Goal: Task Accomplishment & Management: Complete application form

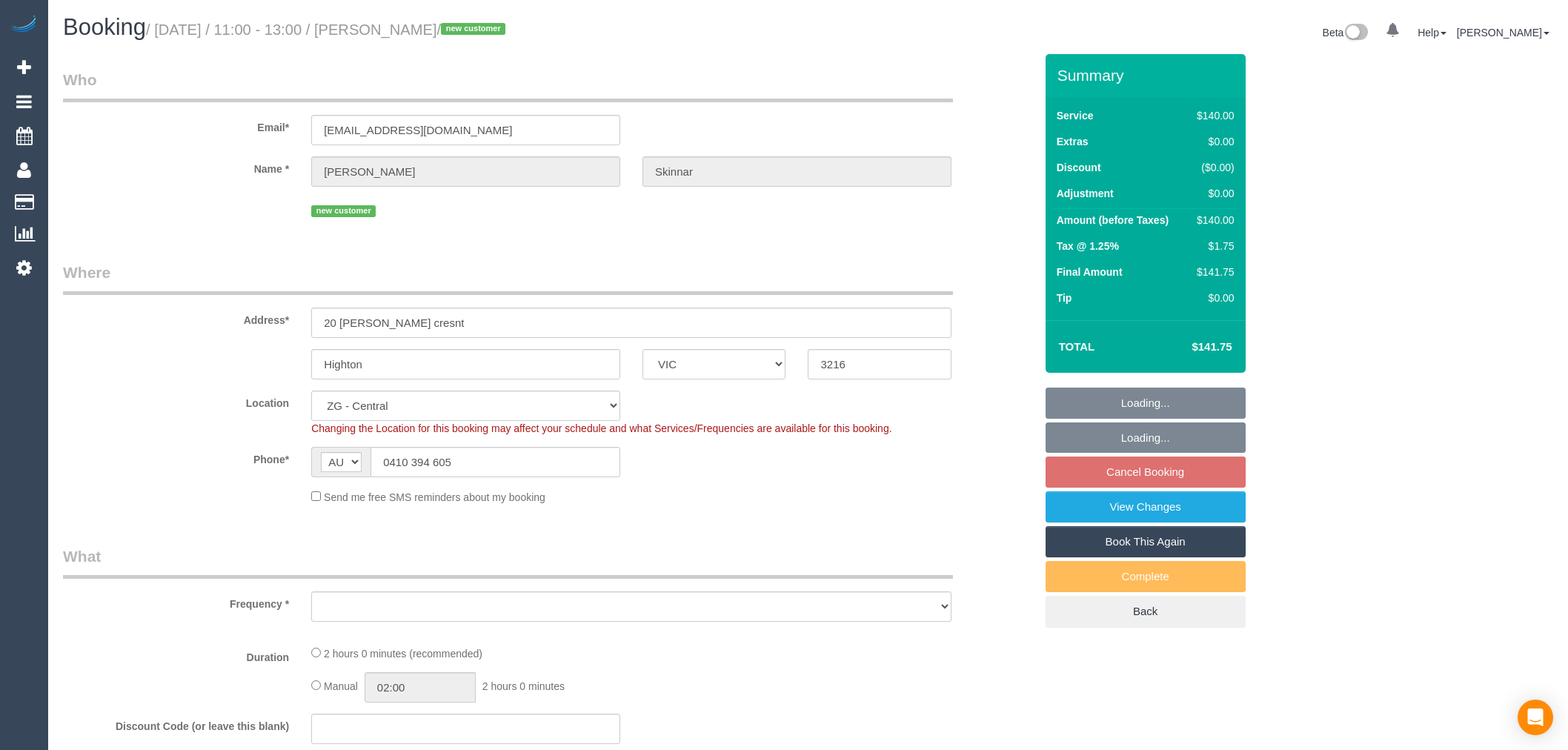
select select "VIC"
select select "spot5"
select select "object:909"
select select "string:stripe-pm_1S0ujW2GScqysDRVbudBYvnl"
select select "number:28"
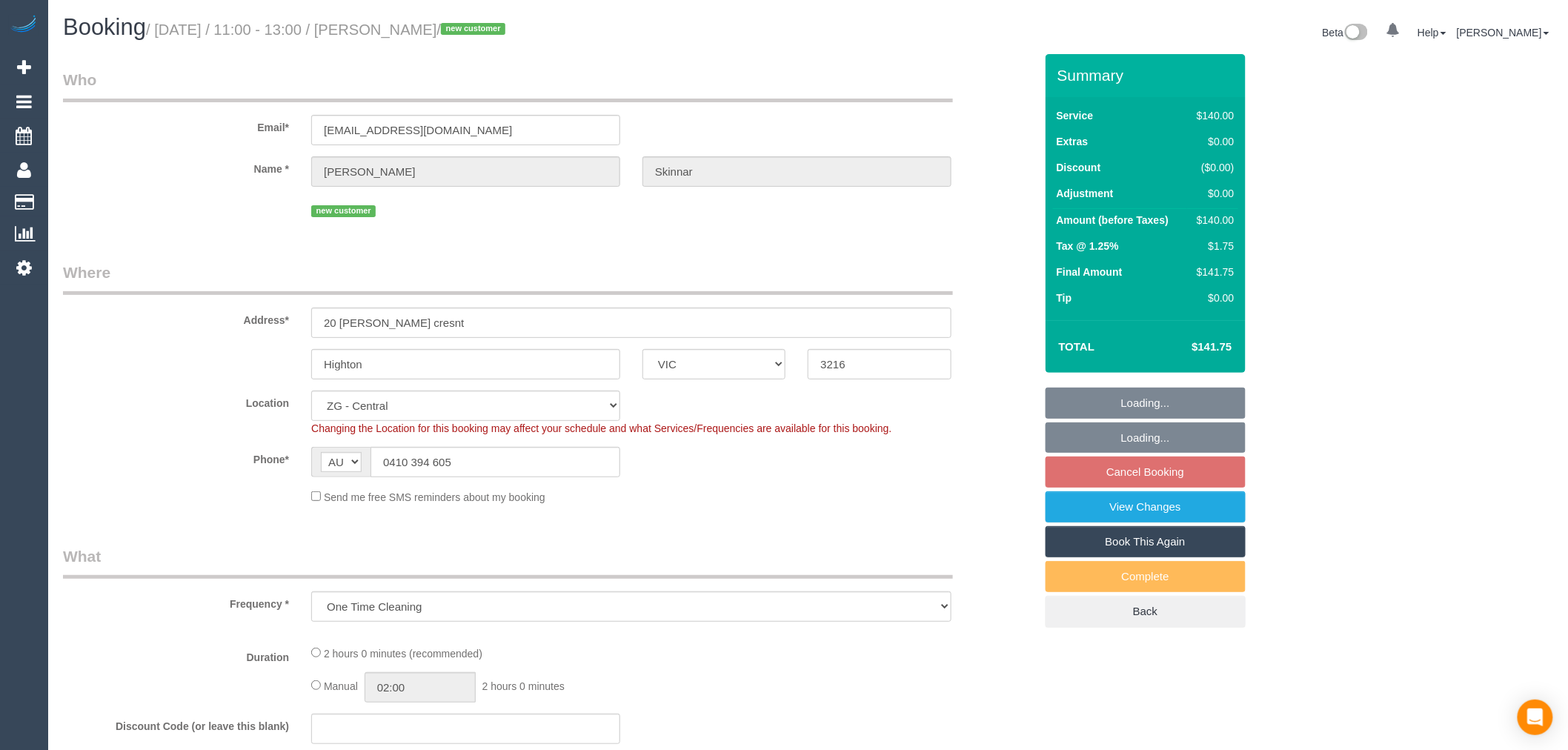
select select "number:14"
select select "number:19"
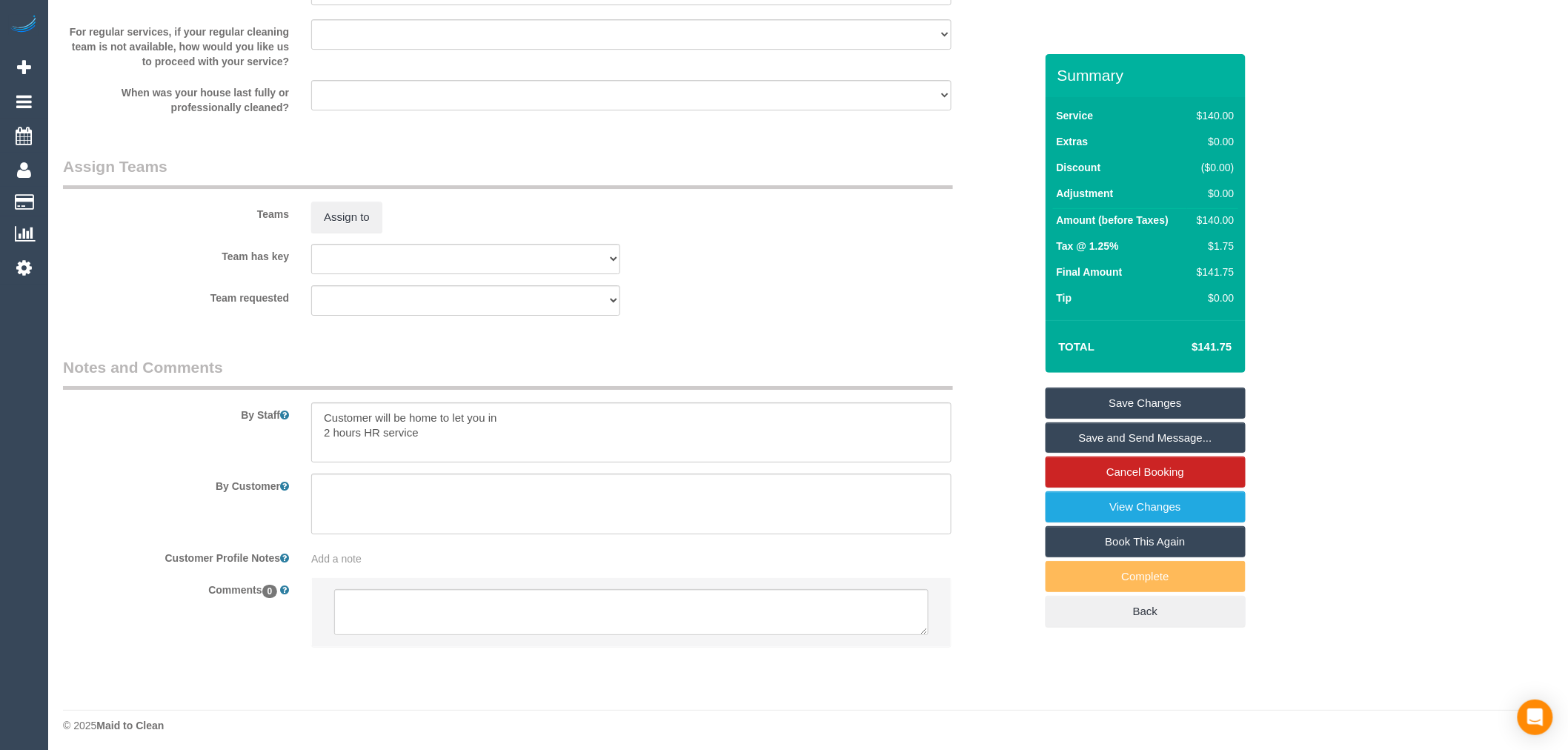
scroll to position [2058, 0]
drag, startPoint x: 1257, startPoint y: 515, endPoint x: 1229, endPoint y: 510, distance: 28.4
click at [1221, 509] on link "View Changes" at bounding box center [1145, 506] width 200 height 31
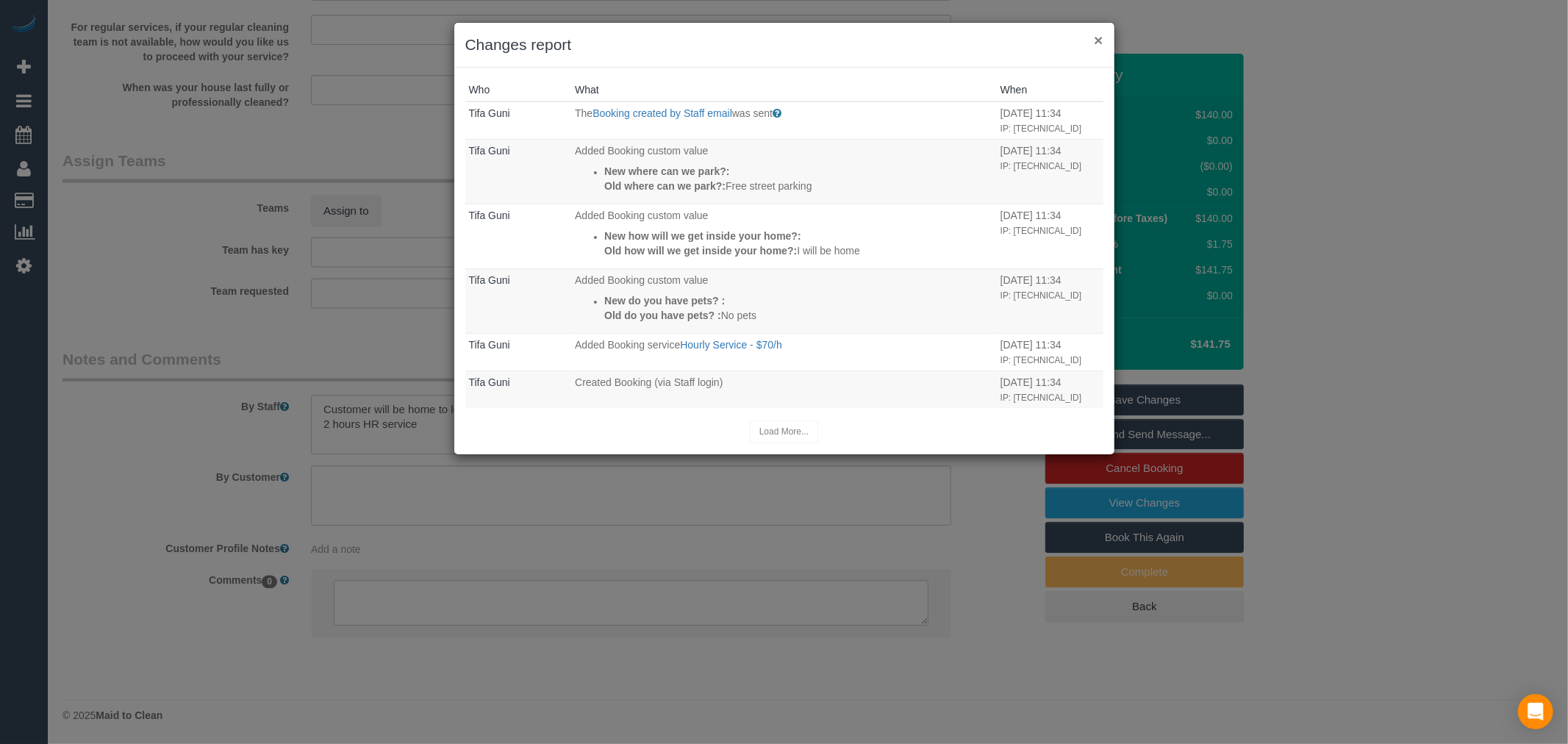
click at [1099, 40] on button "×" at bounding box center [1098, 40] width 9 height 16
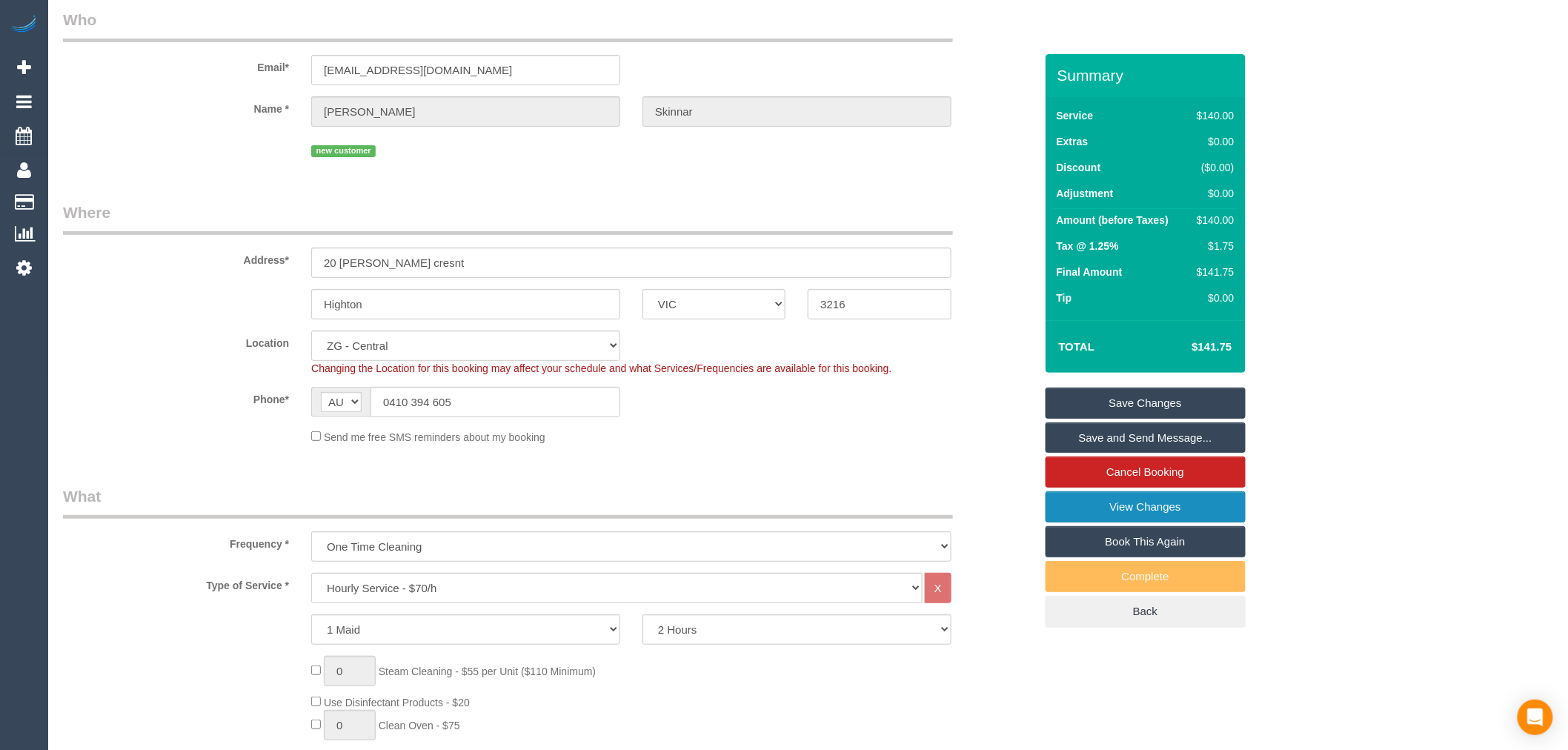
scroll to position [0, 0]
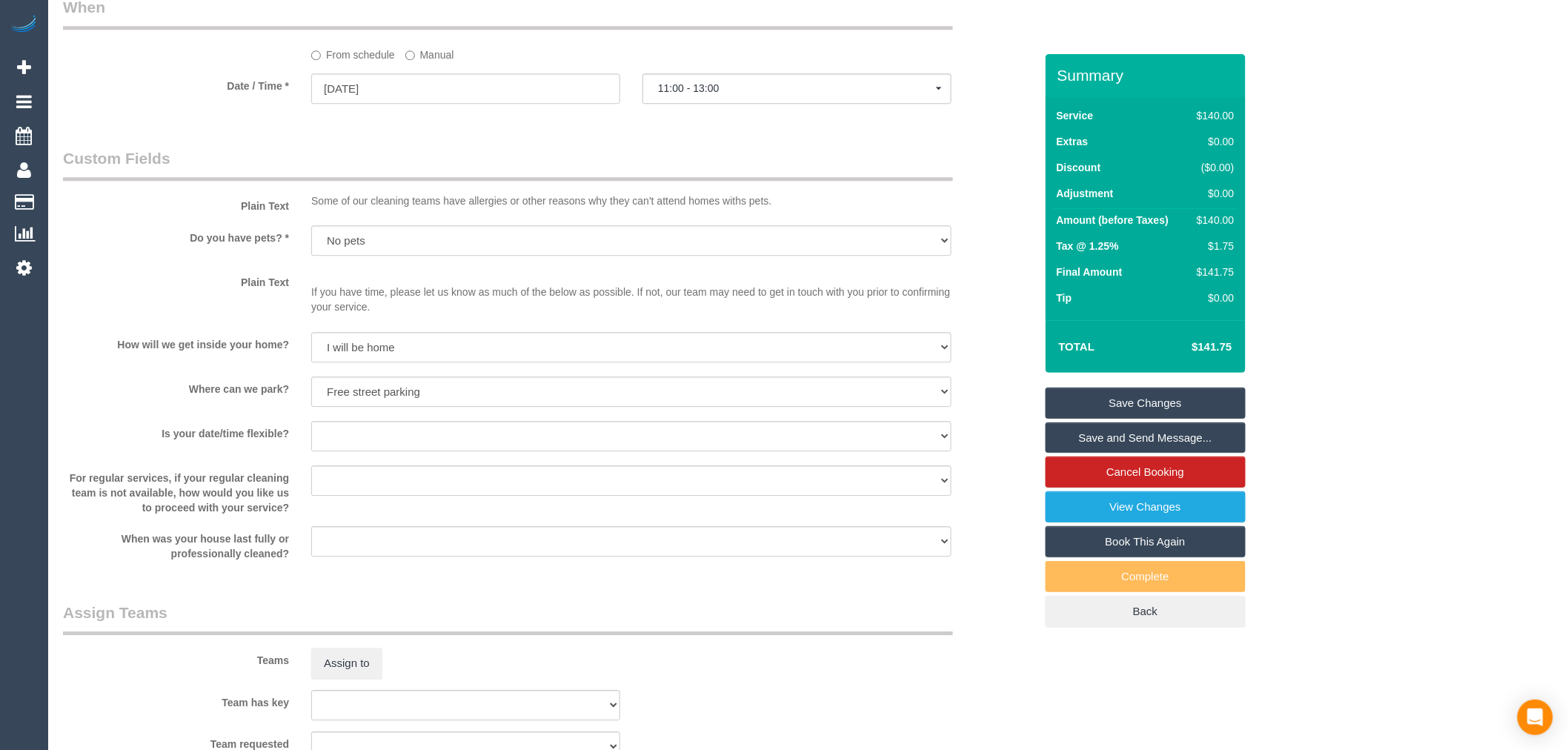
scroll to position [2058, 0]
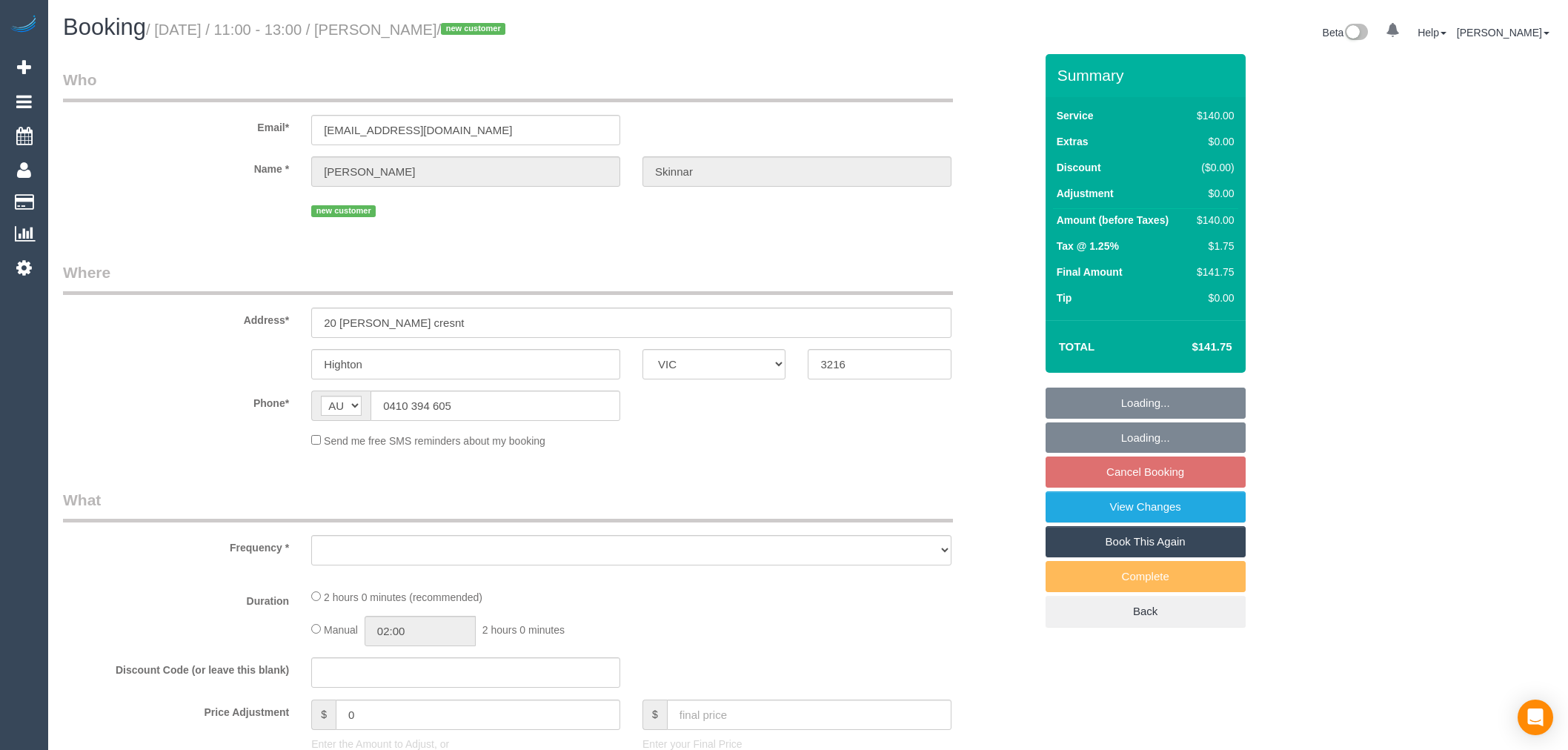
select select "VIC"
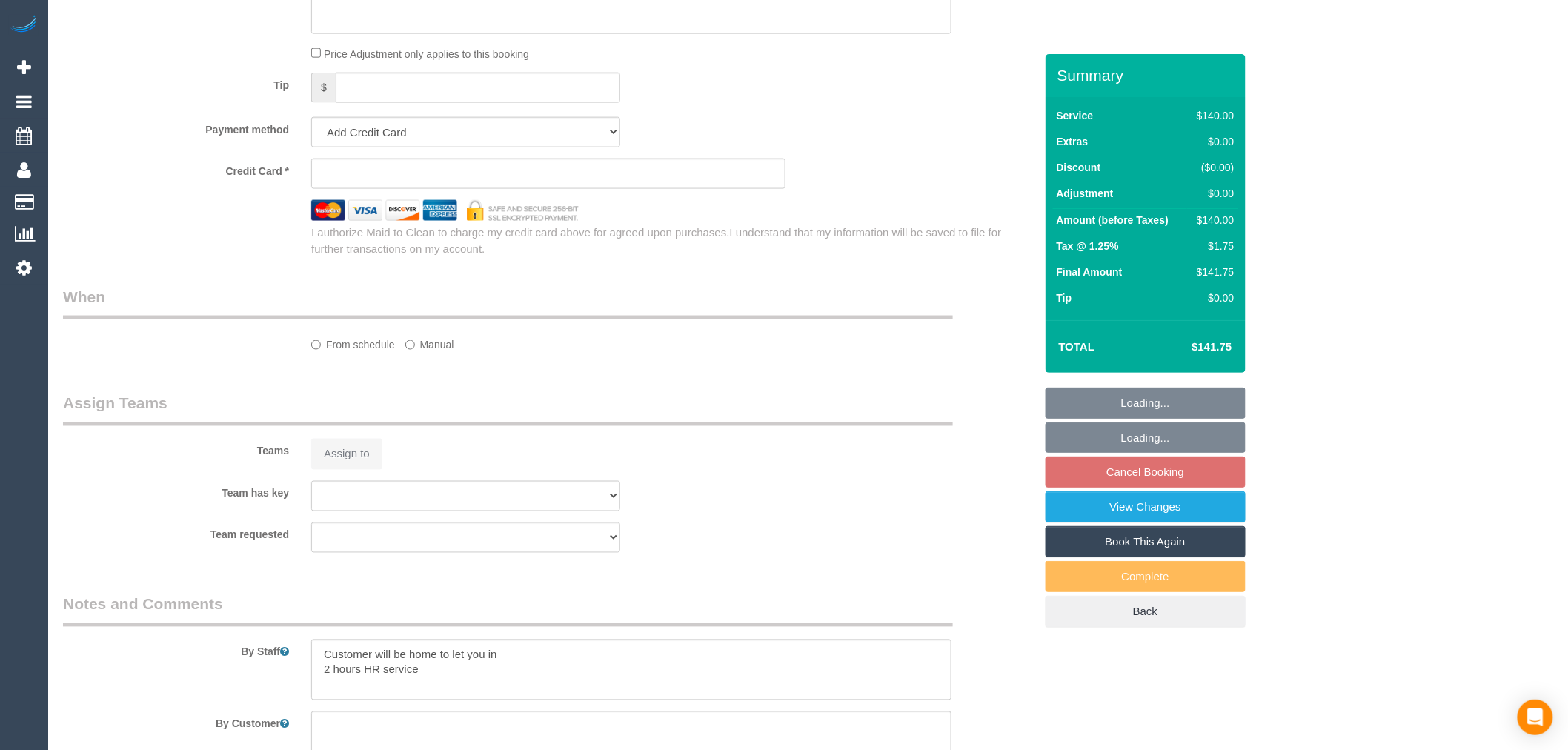
select select "string:stripe-pm_1S0ujW2GScqysDRVbudBYvnl"
select select "spot5"
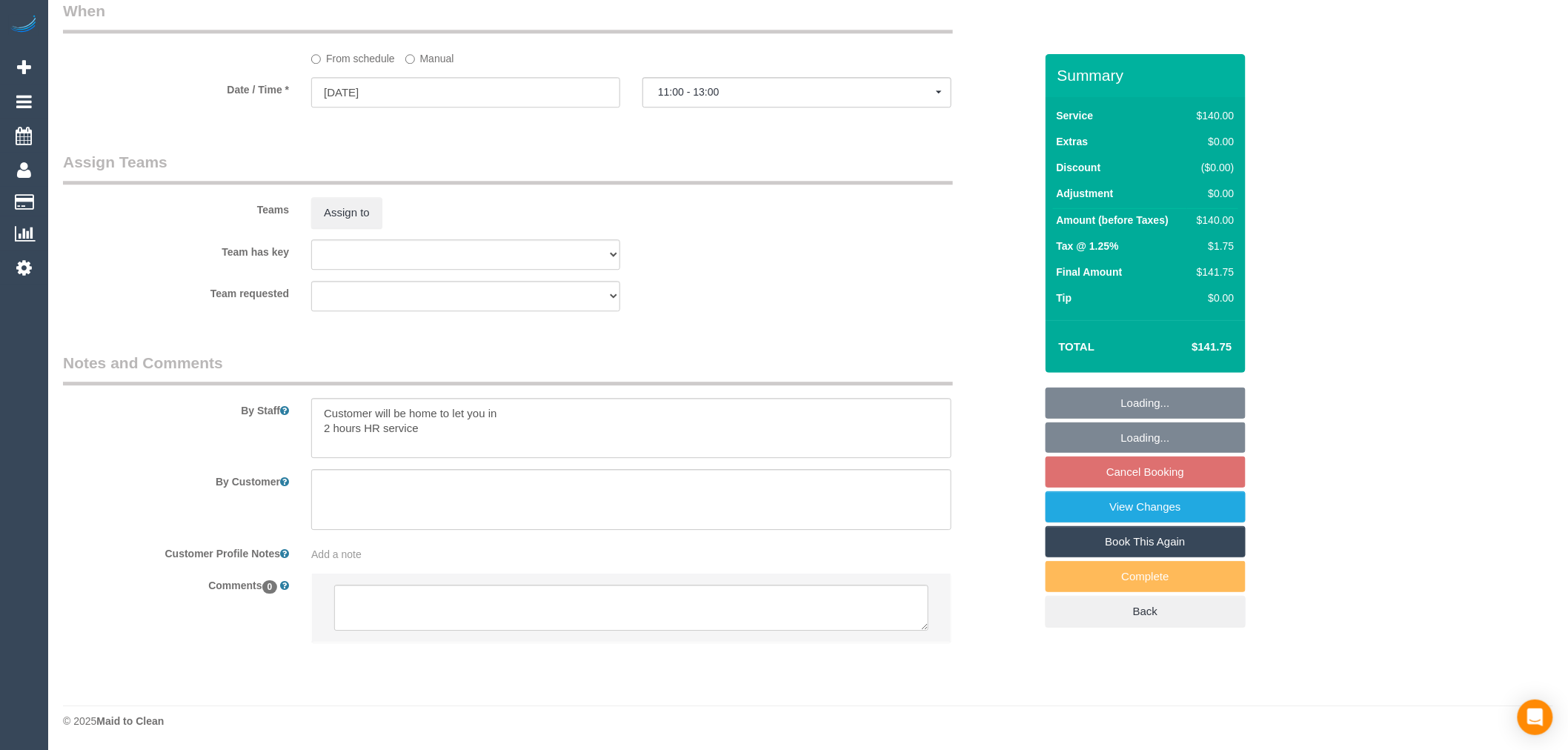
select select "object:909"
select select "number:28"
select select "number:14"
select select "number:19"
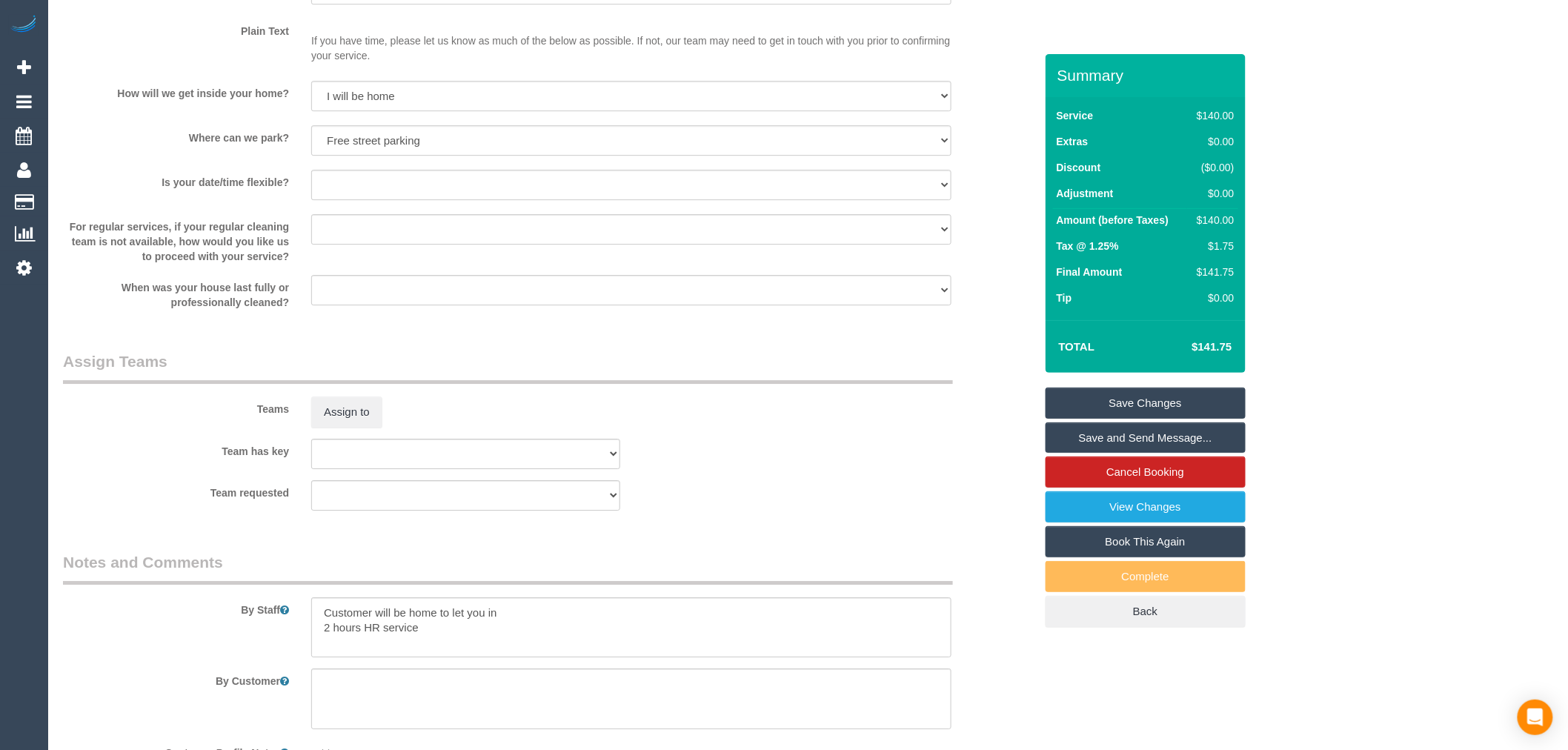
scroll to position [2058, 0]
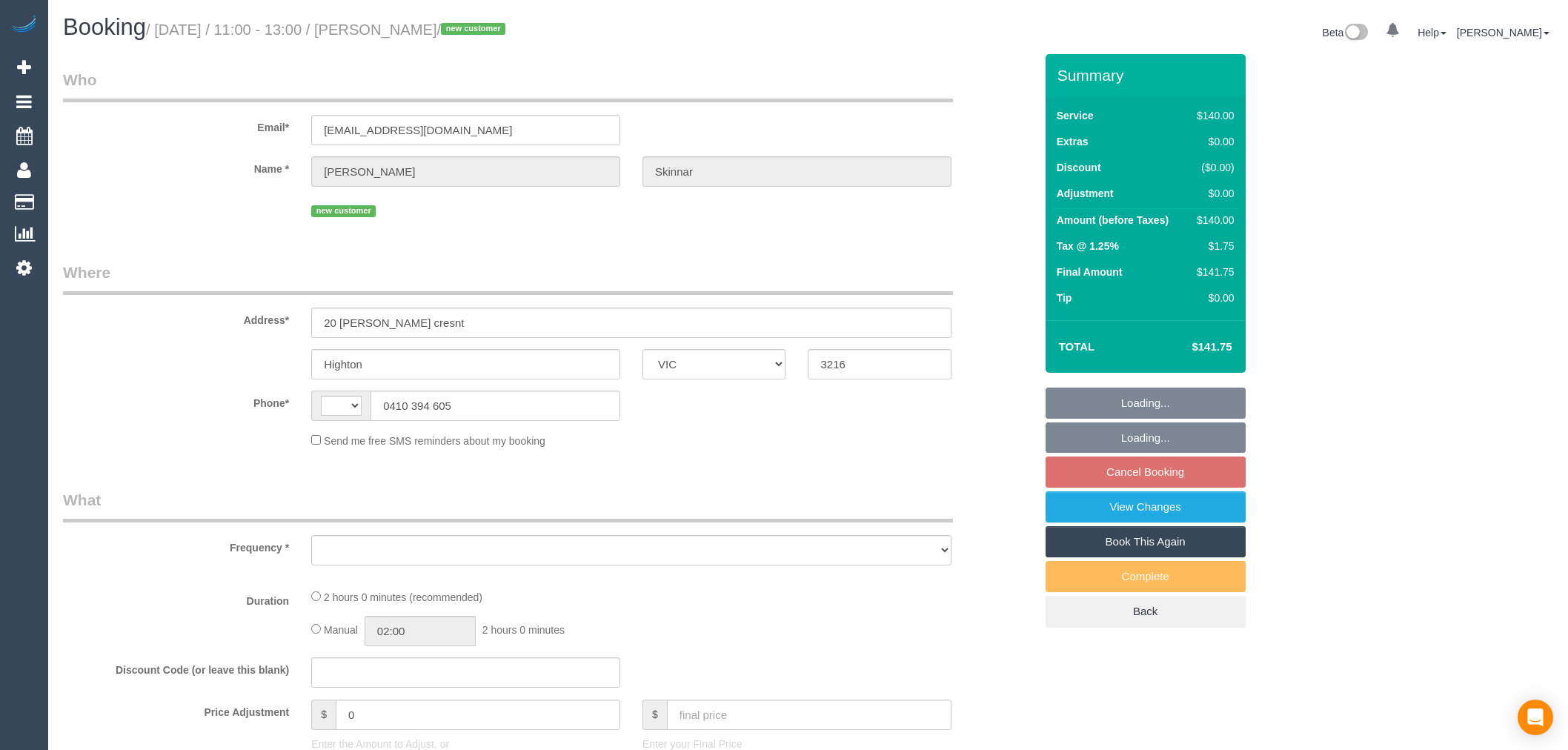
select select "VIC"
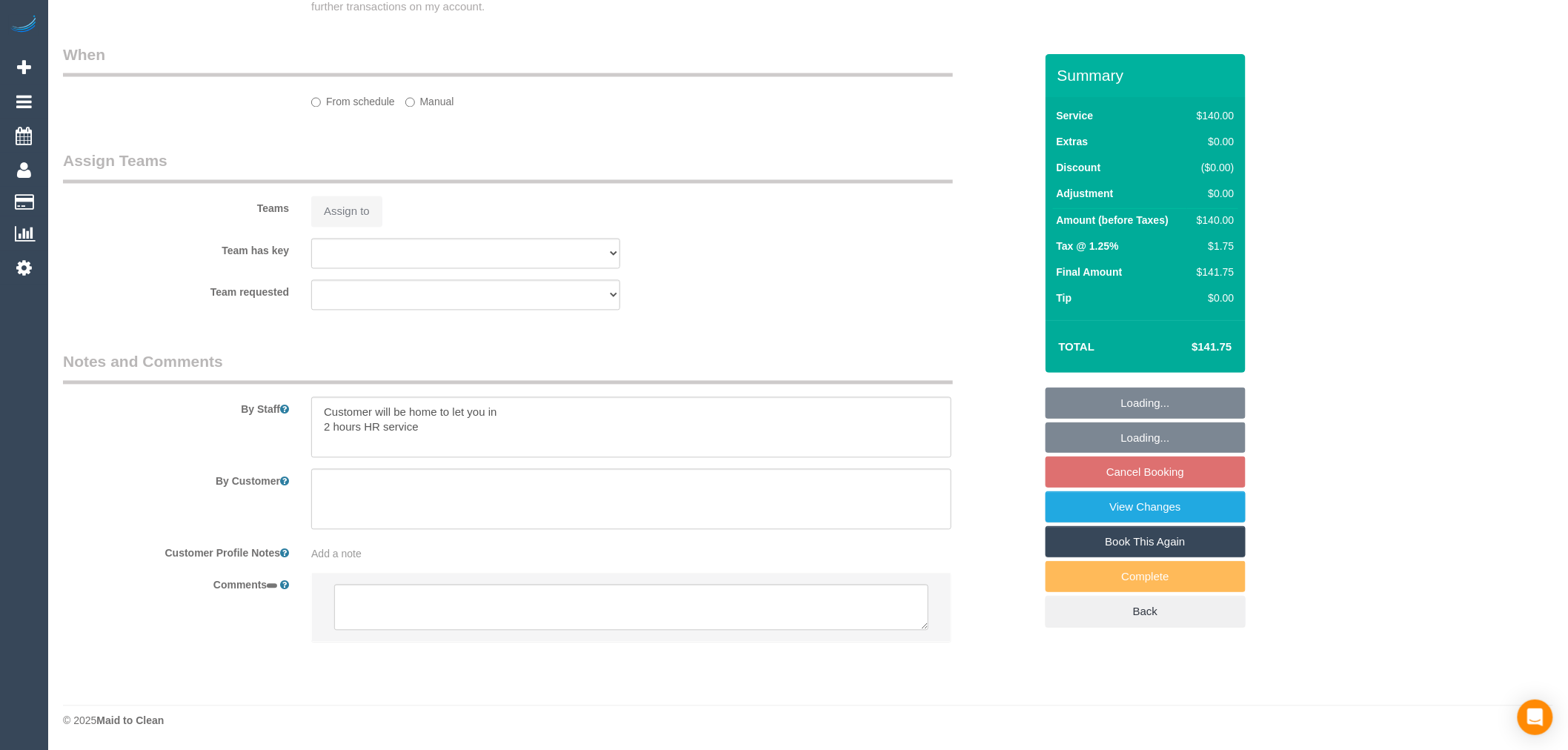
select select "object:455"
select select "string:AU"
select select "string:stripe-pm_1S0ujW2GScqysDRVbudBYvnl"
select select "spot5"
select select "number:28"
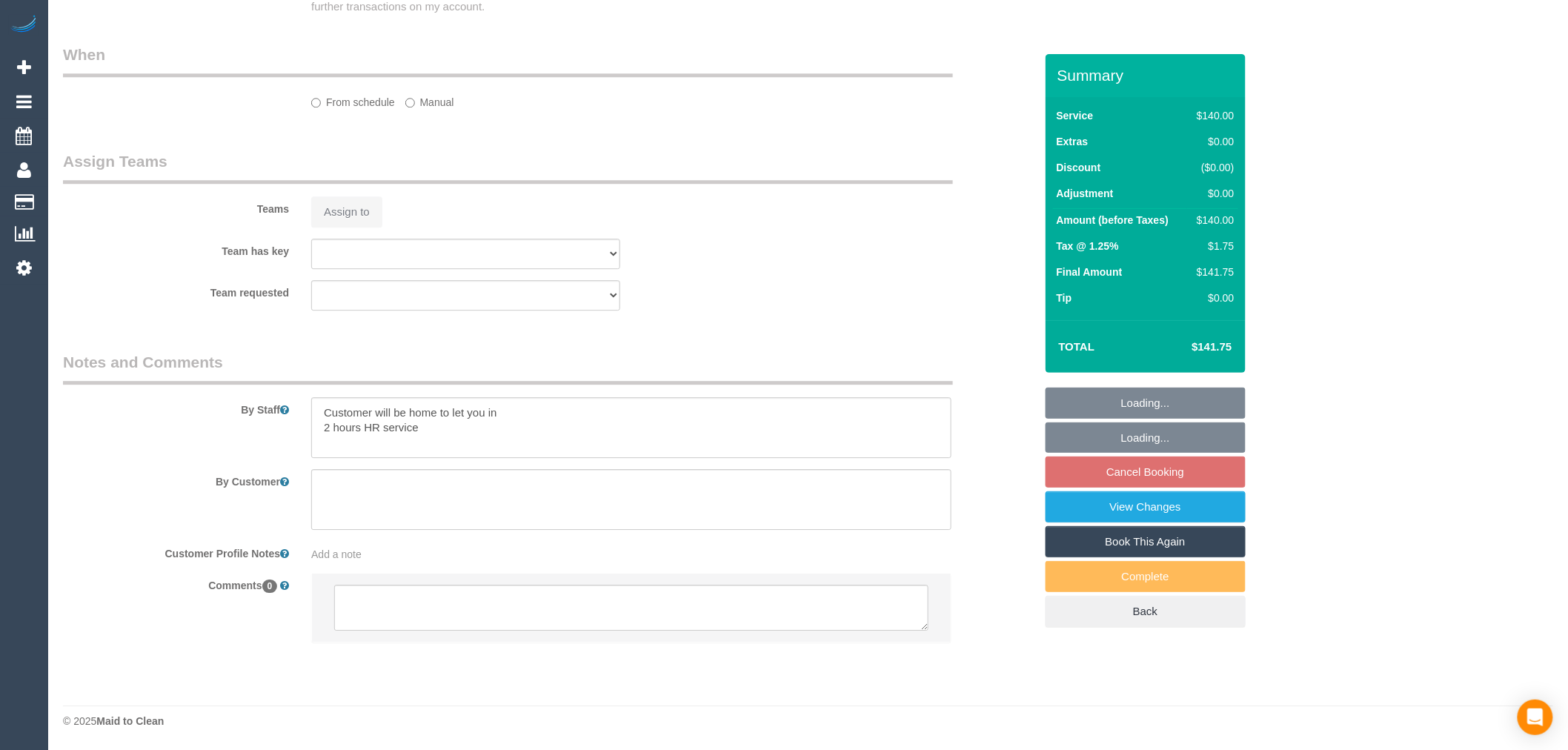
select select "number:14"
select select "number:19"
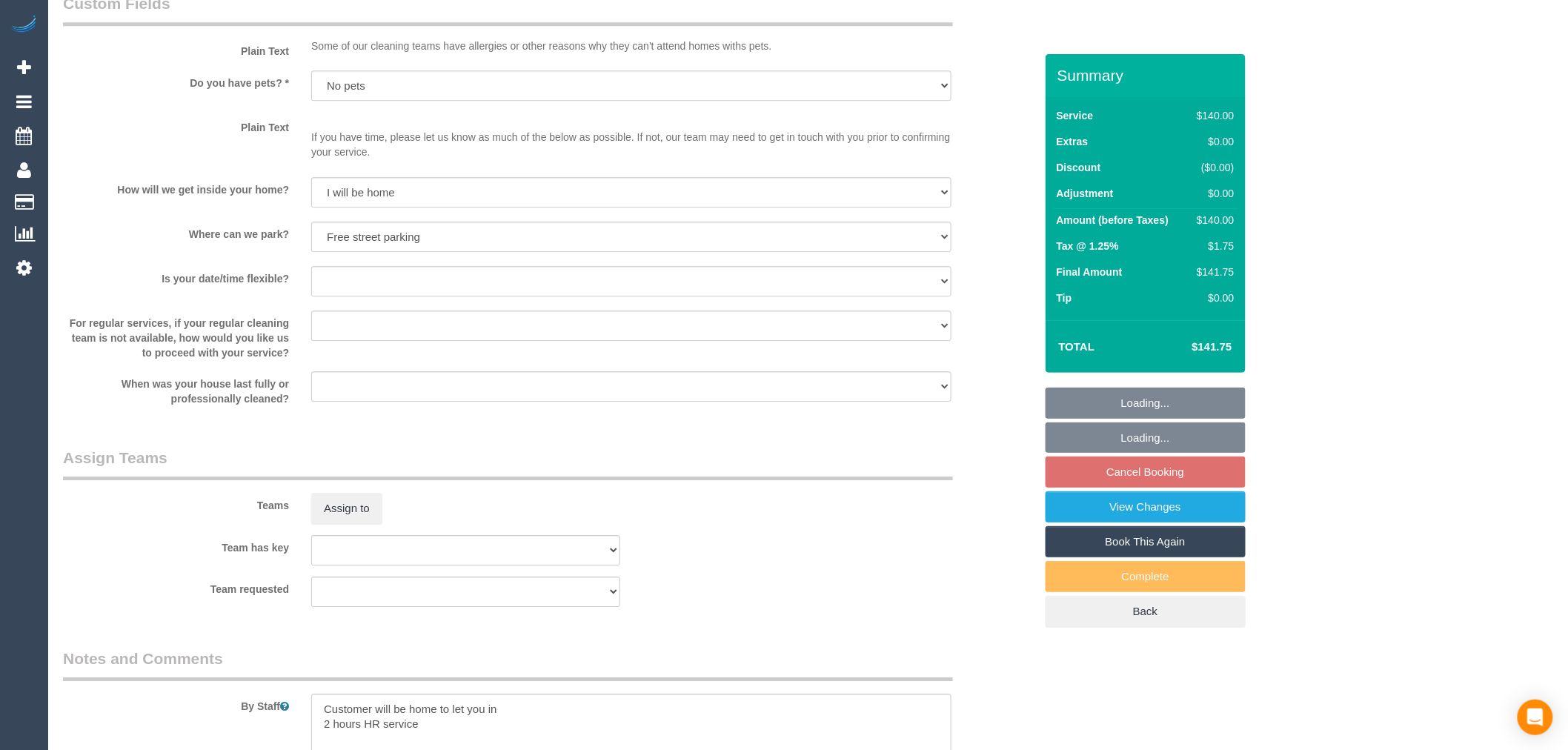
scroll to position [2058, 0]
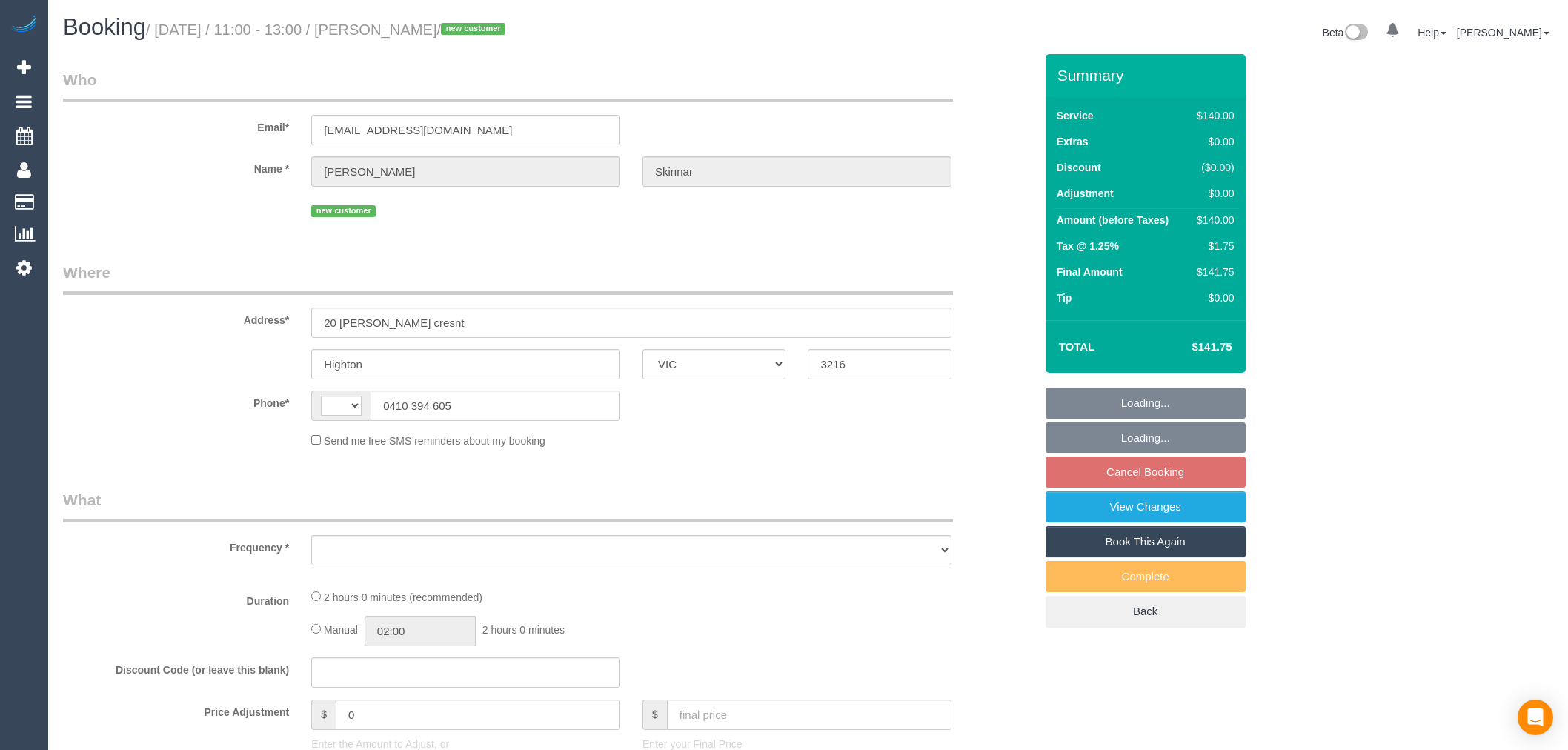
select select "VIC"
select select "string:AU"
select select "object:531"
select select "string:stripe-pm_1S0ujW2GScqysDRVbudBYvnl"
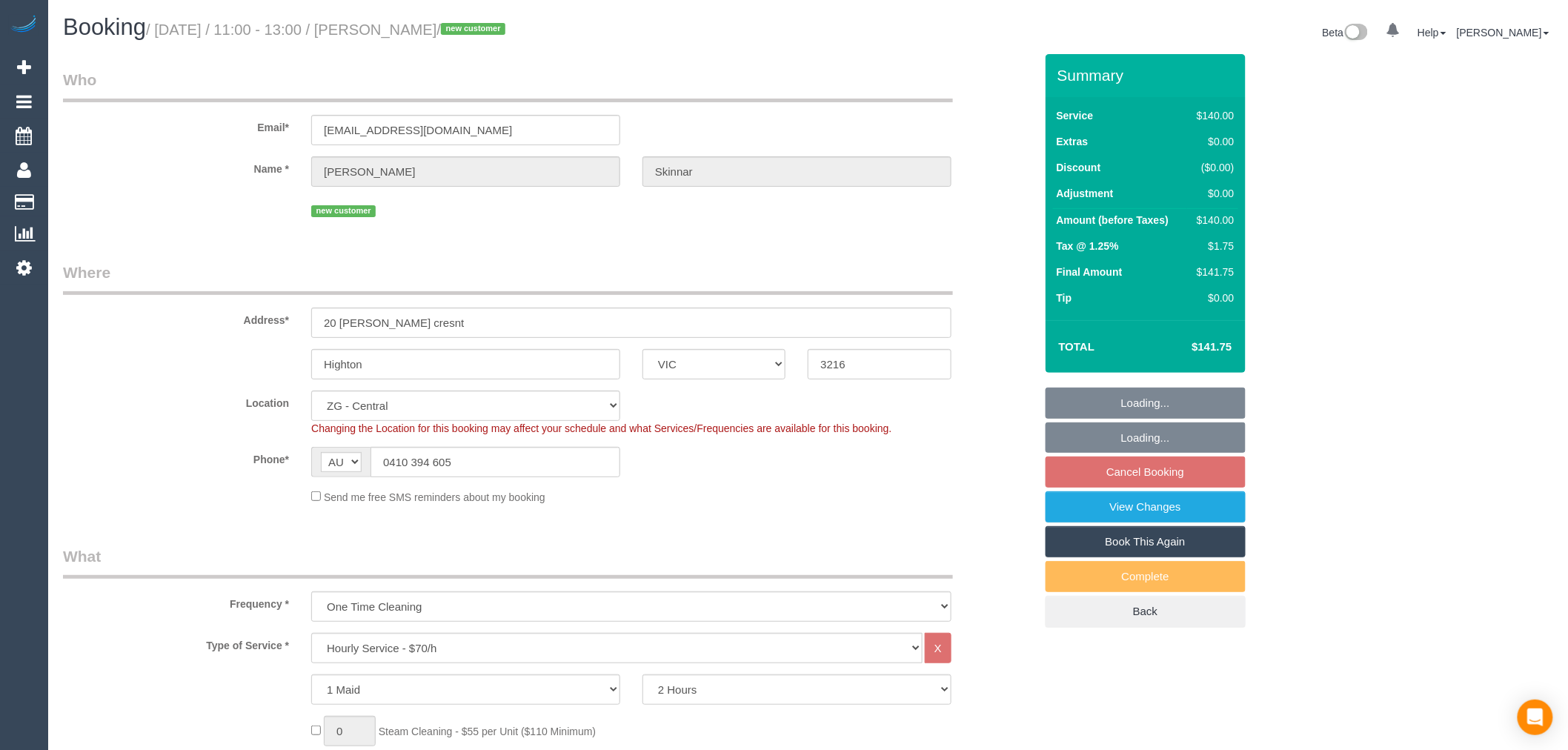
select select "object:702"
select select "number:28"
select select "number:14"
select select "number:19"
select select "spot5"
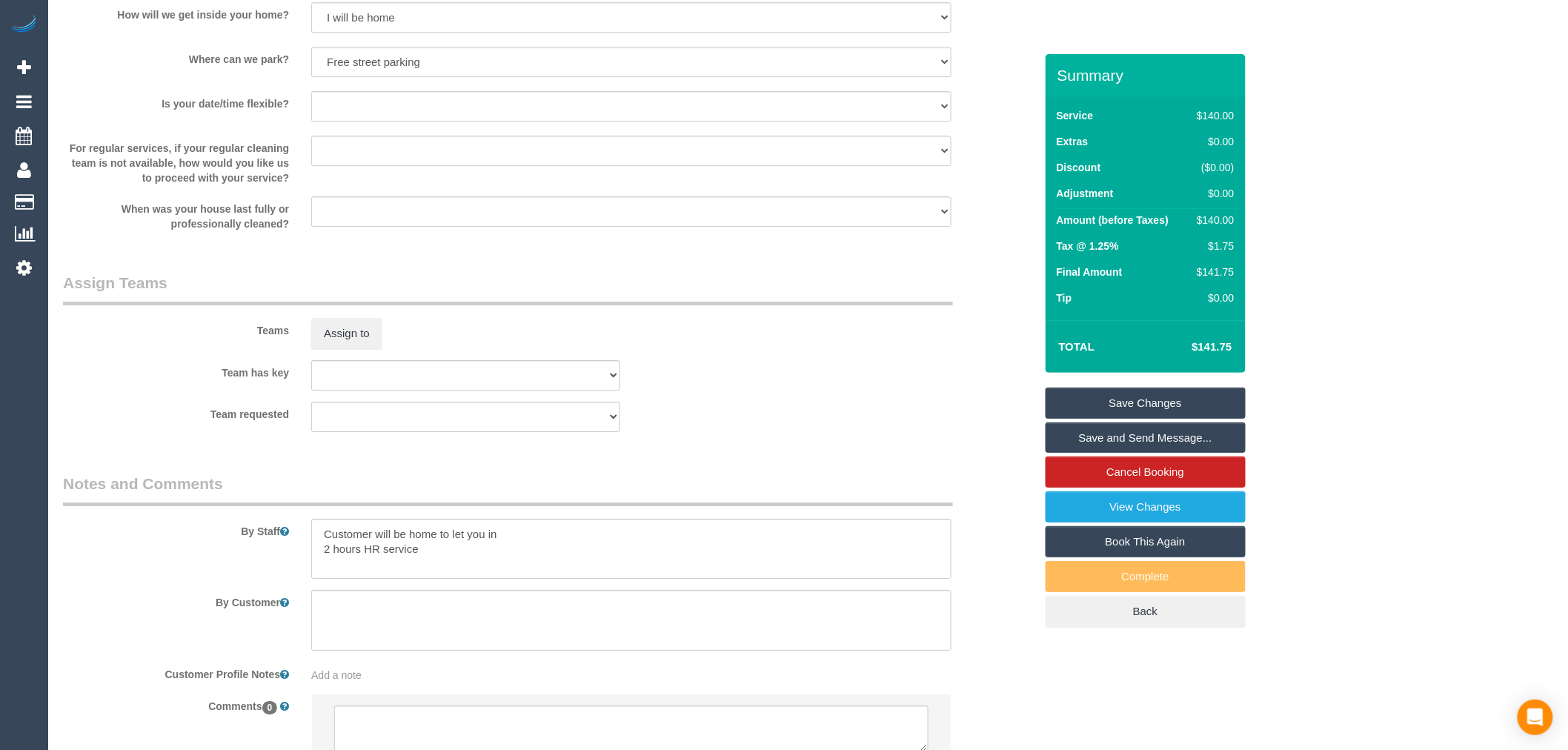
scroll to position [2058, 0]
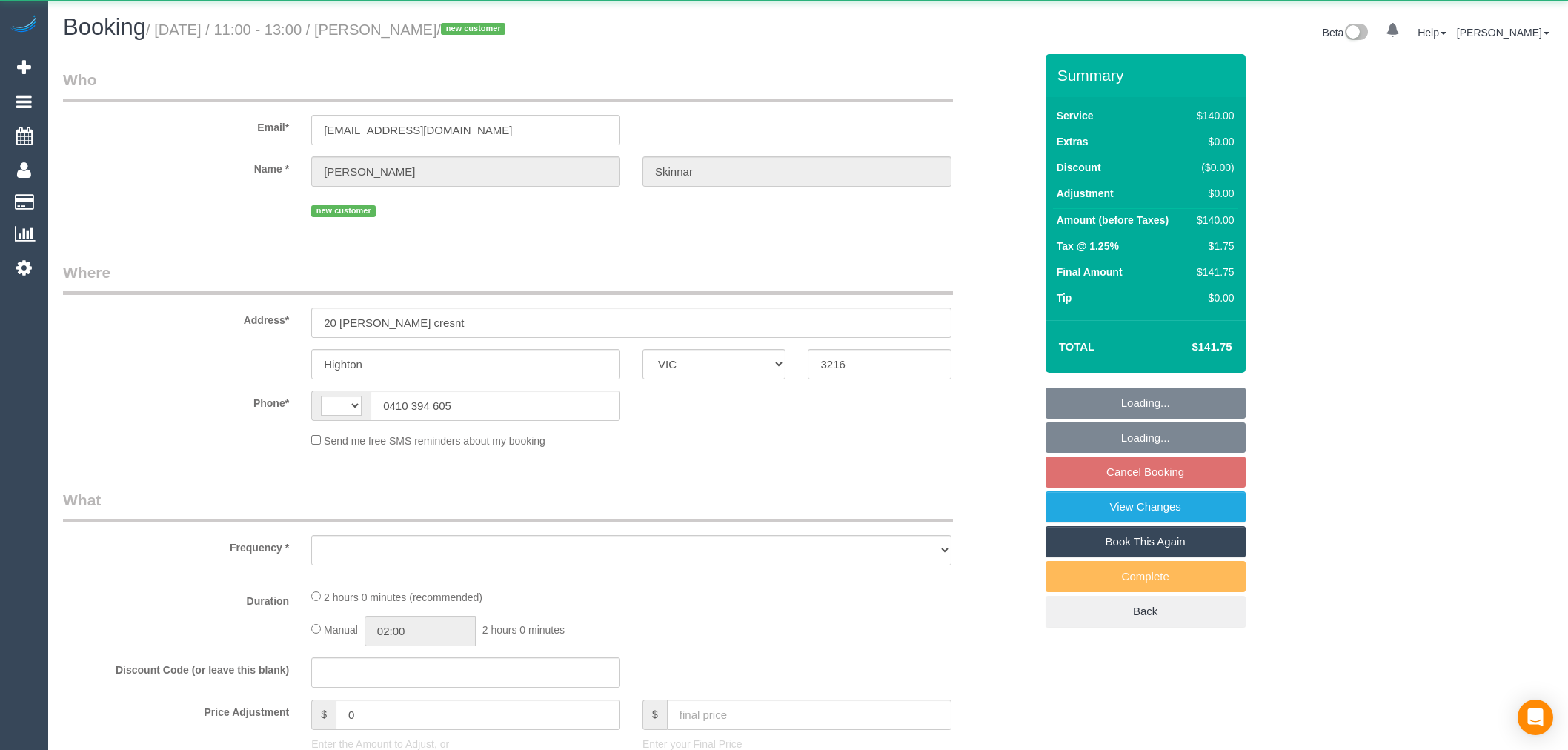
select select "VIC"
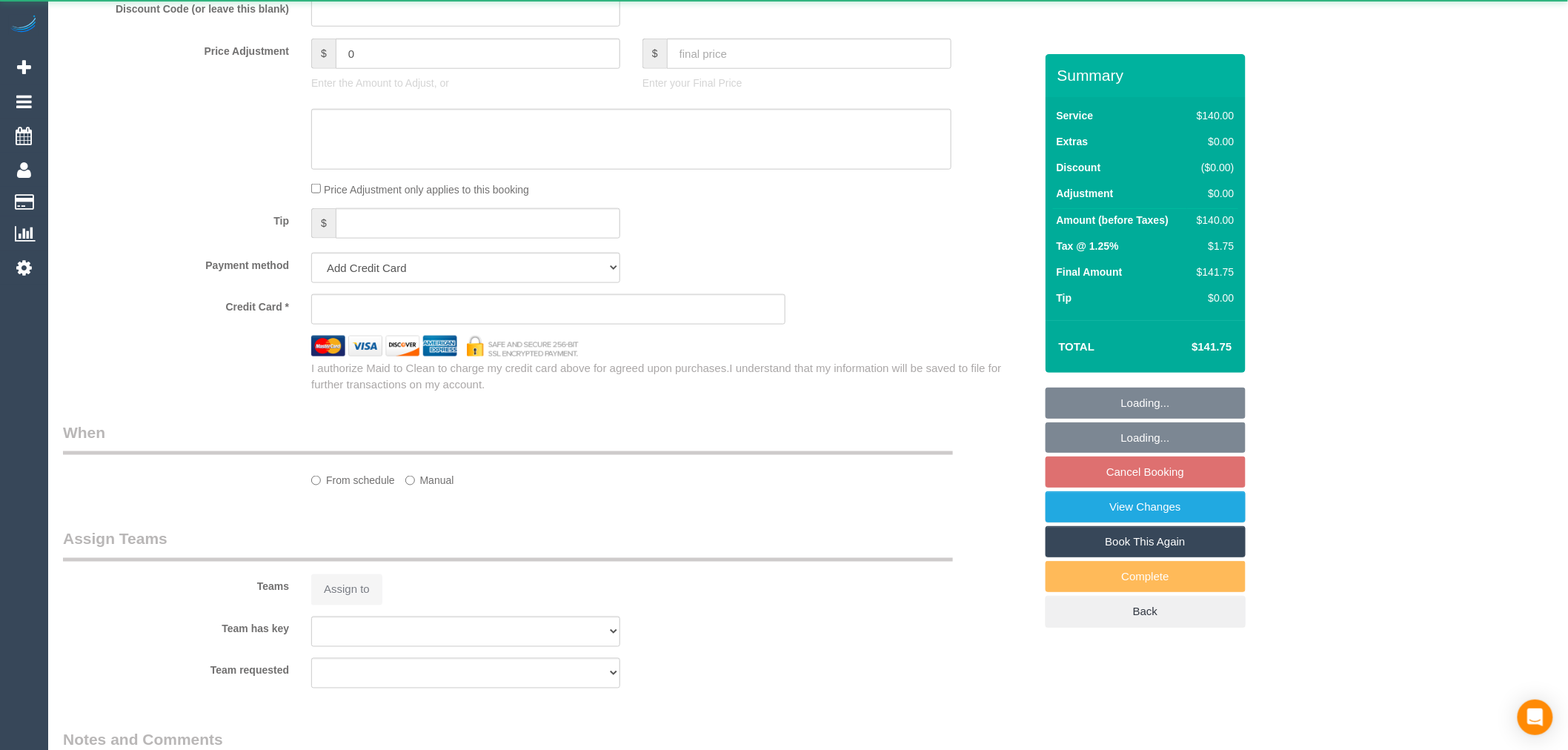
select select "string:AU"
select select "object:531"
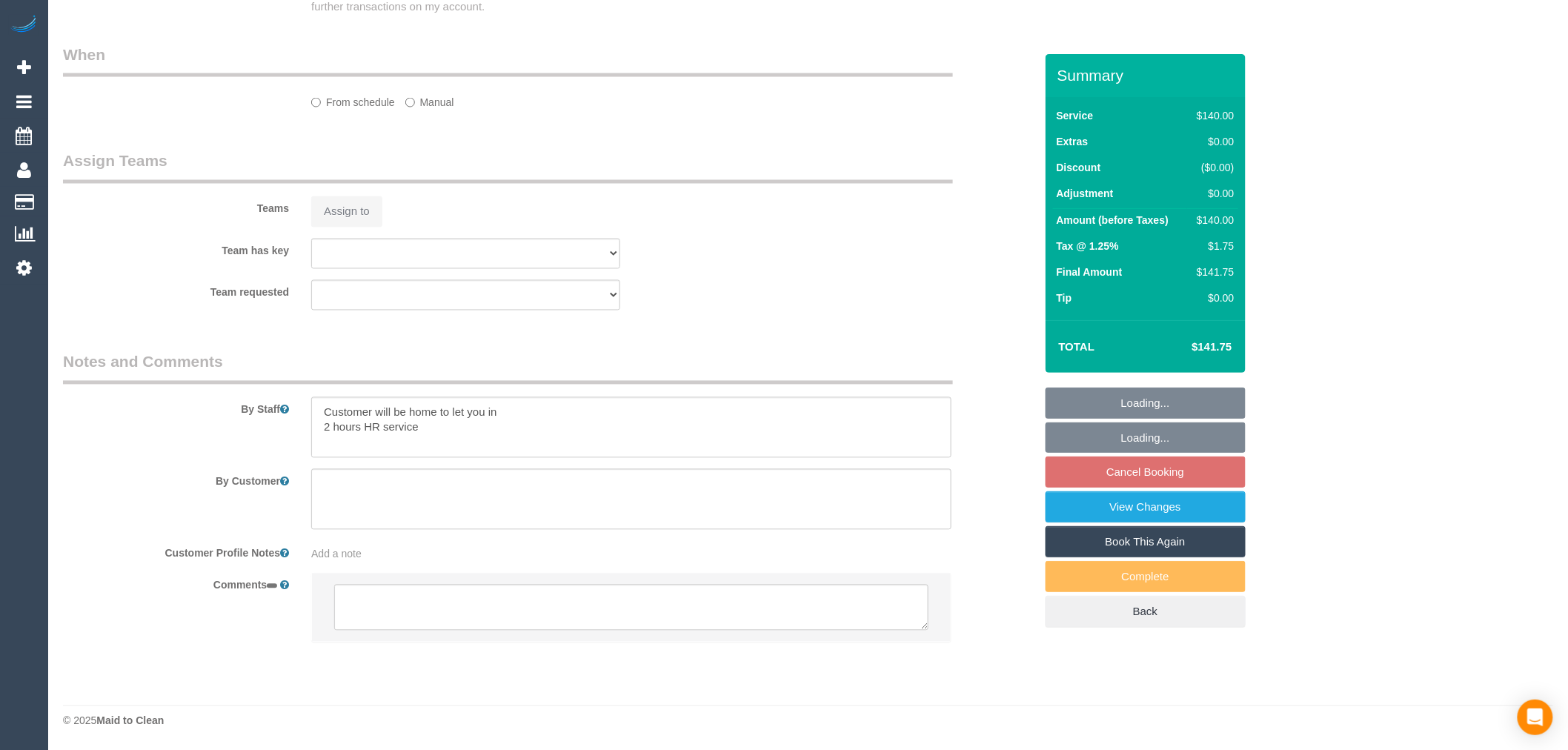
select select "string:stripe-pm_1S0ujW2GScqysDRVbudBYvnl"
select select "number:28"
select select "number:14"
select select "number:19"
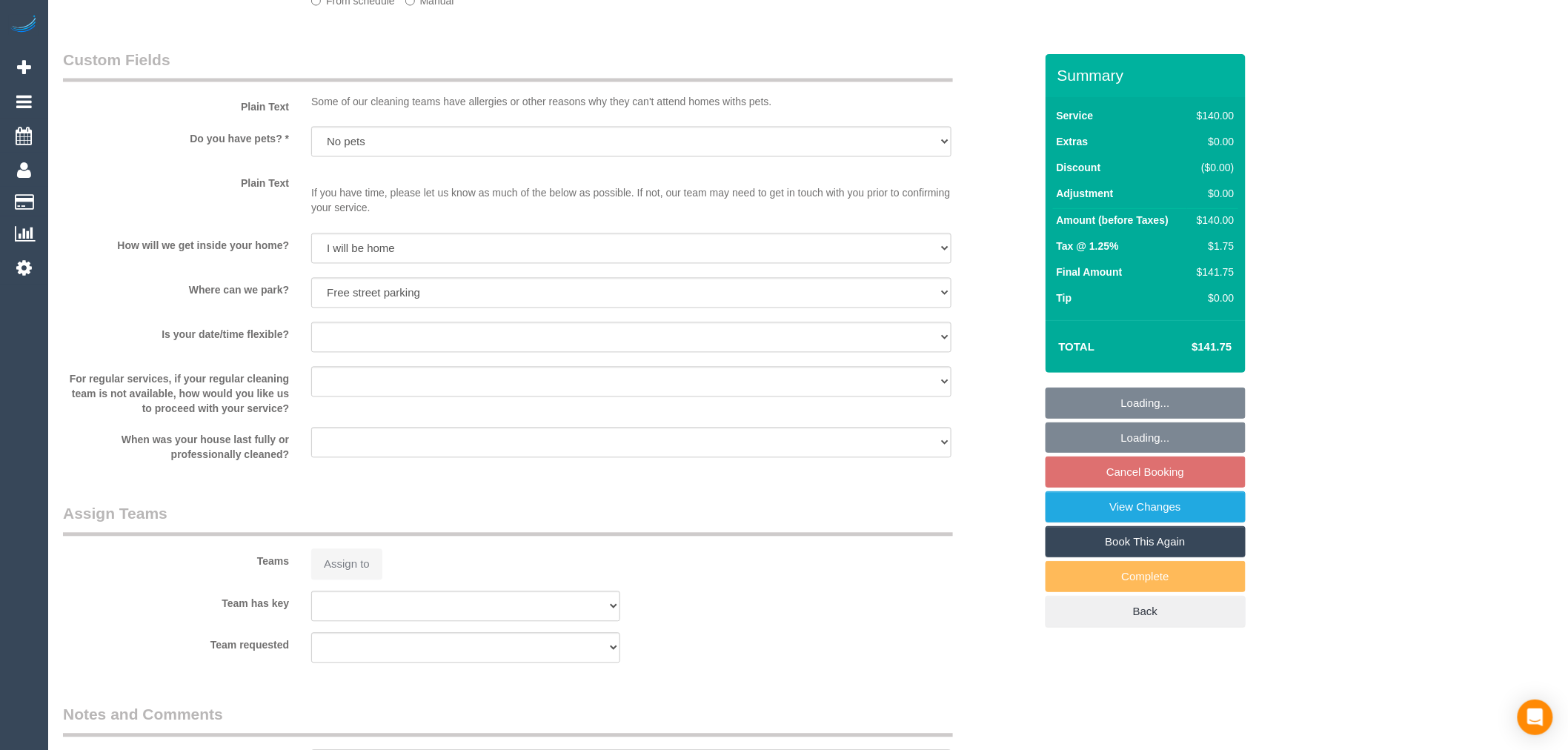
select select "object:740"
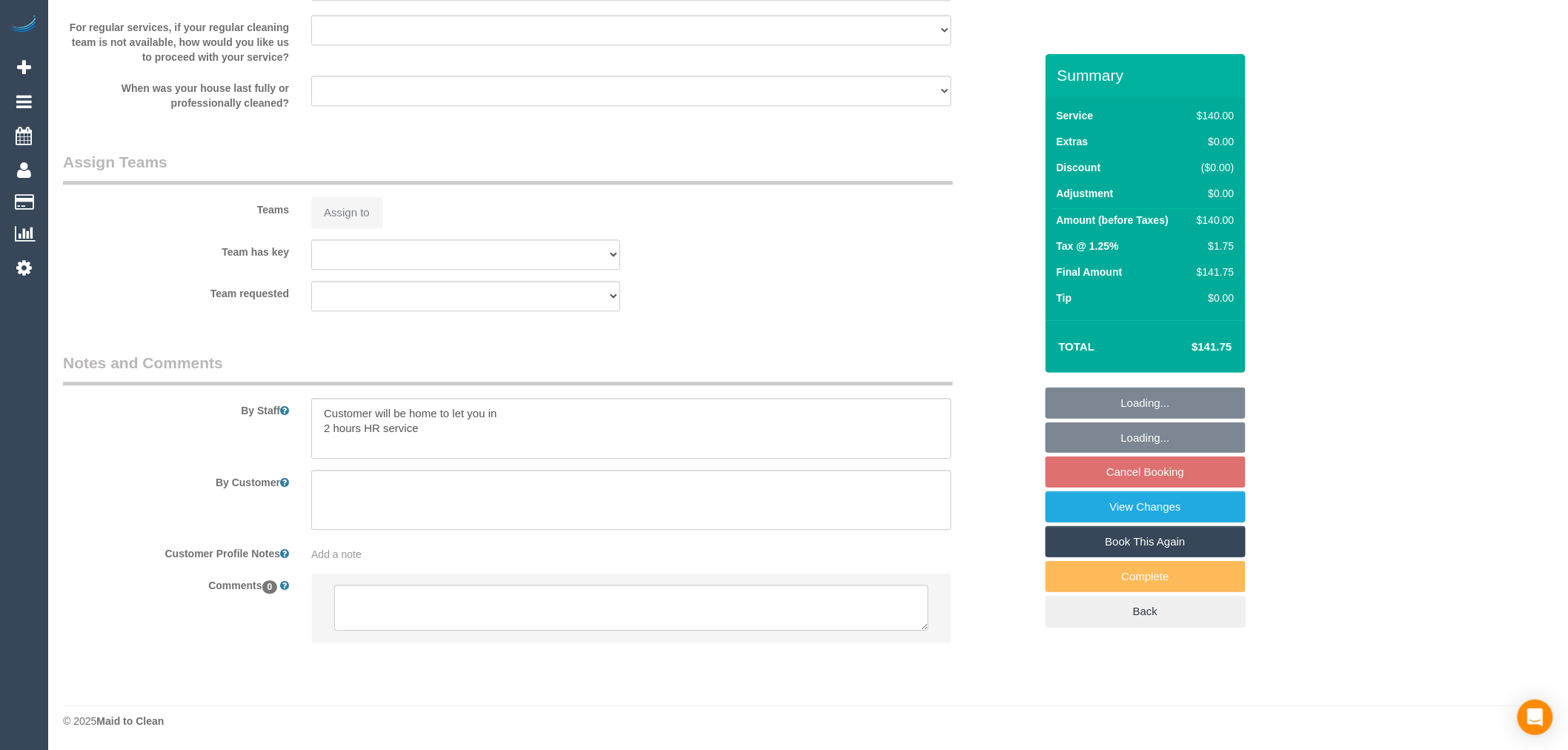
select select "spot5"
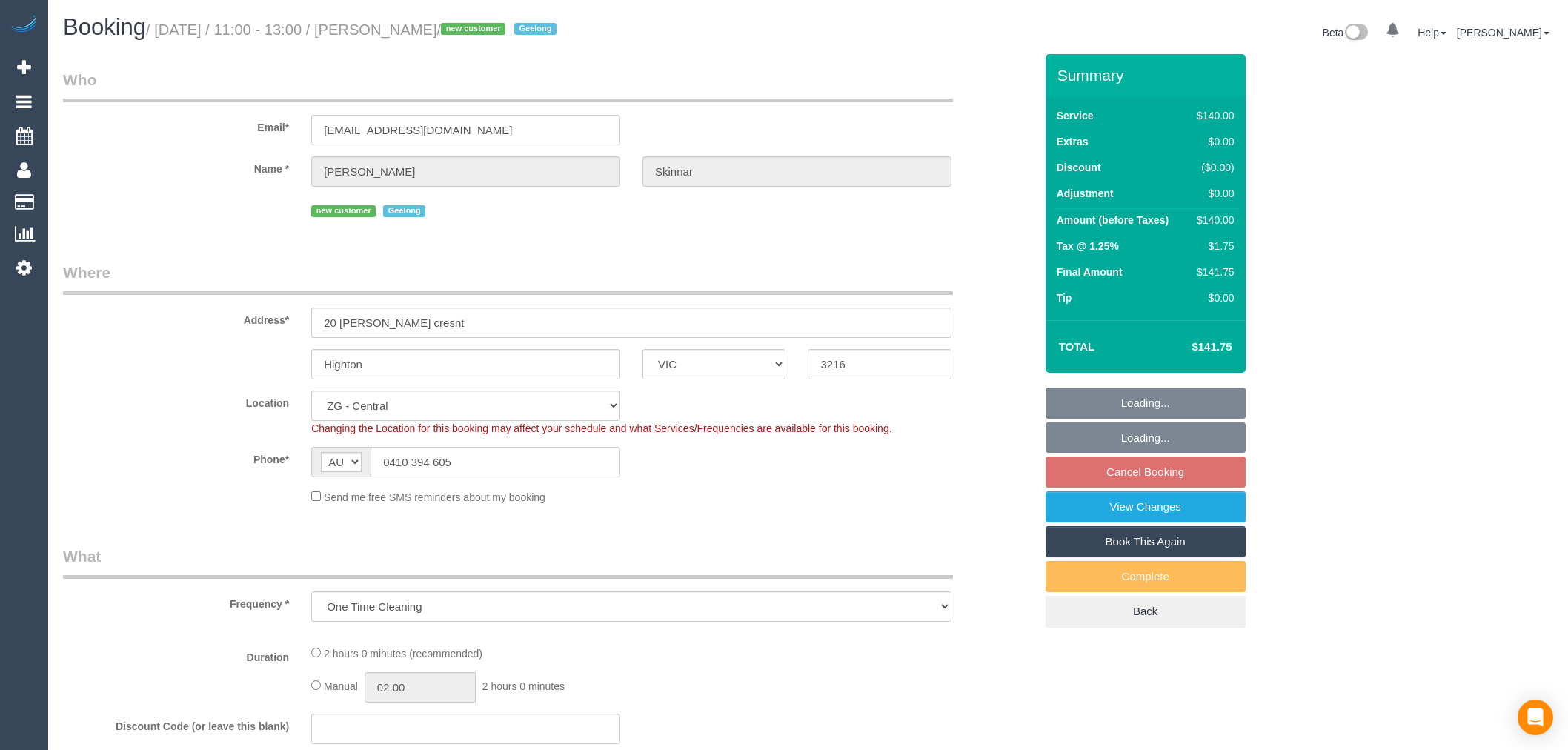
select select "VIC"
select select "object:873"
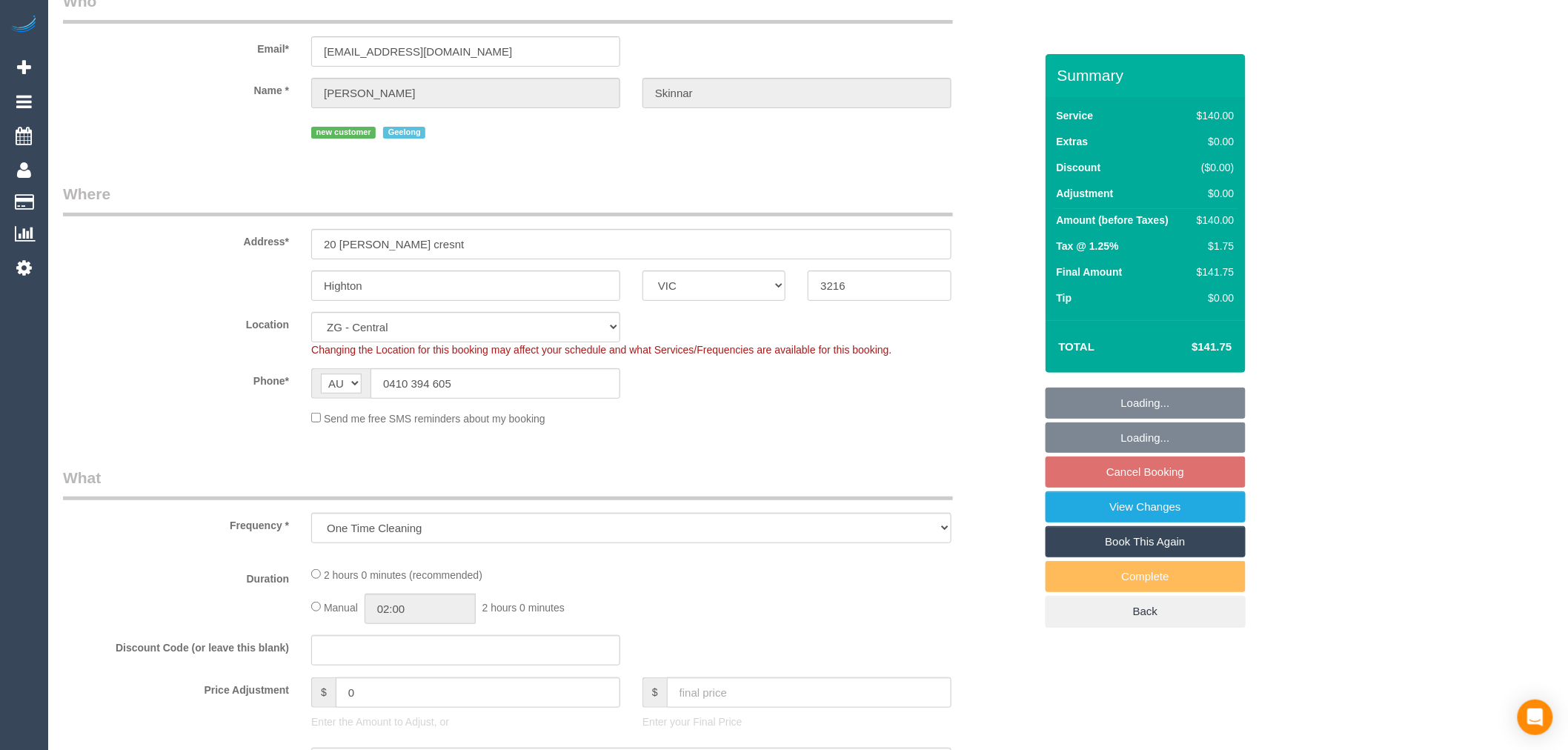
select select "string:stripe-pm_1S0ujW2GScqysDRVbudBYvnl"
select select "number:28"
select select "number:14"
select select "number:19"
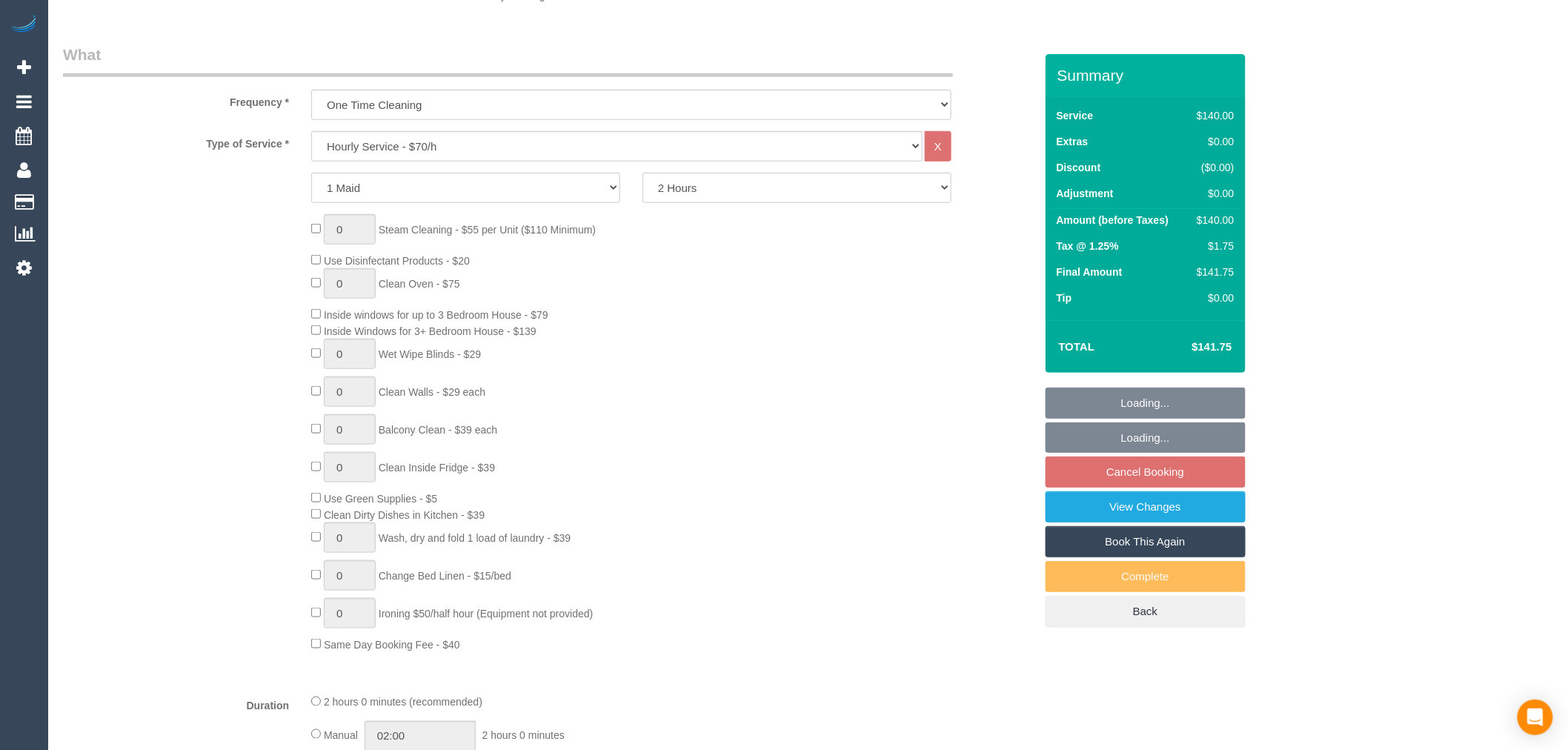
select select "spot5"
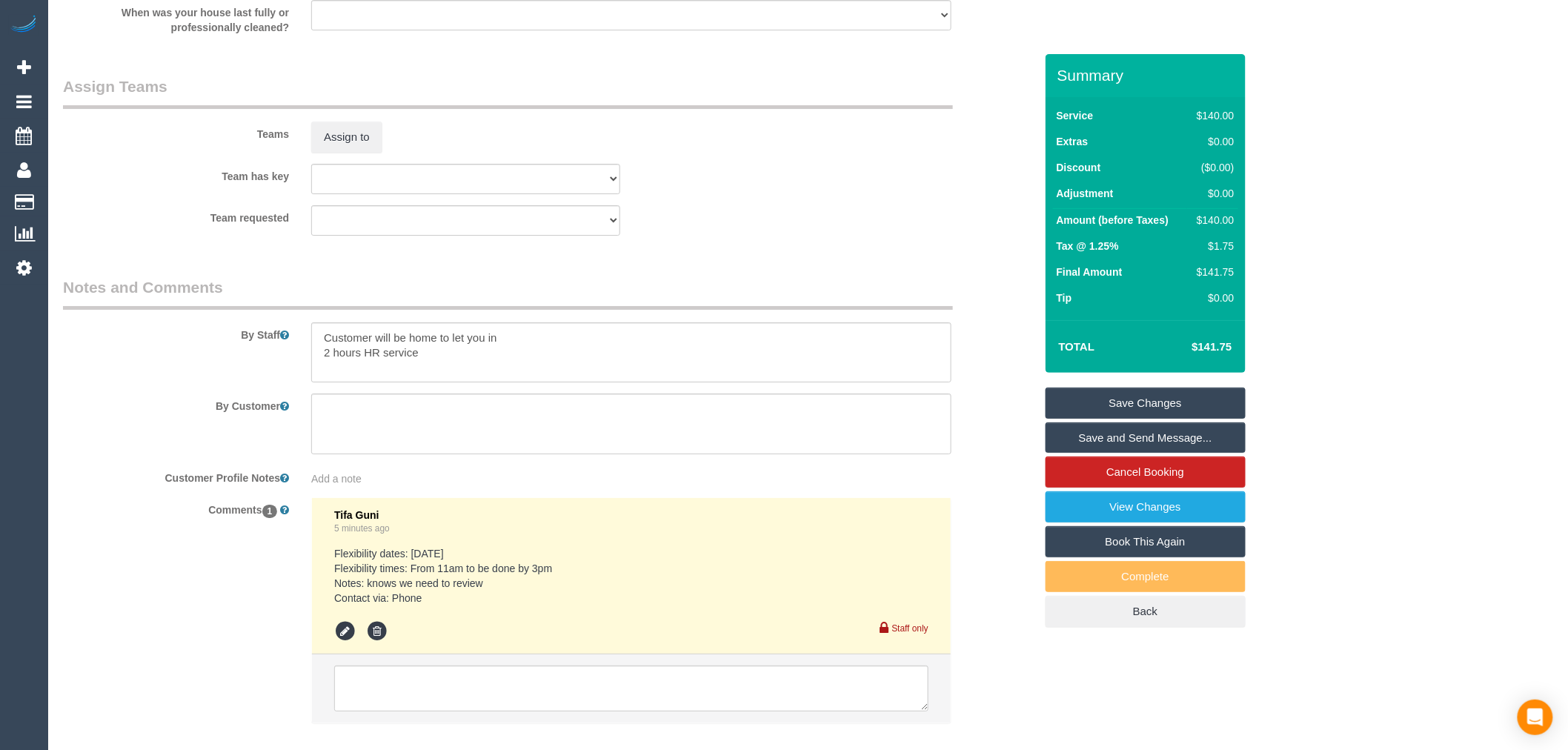
scroll to position [2142, 0]
